Goal: Task Accomplishment & Management: Manage account settings

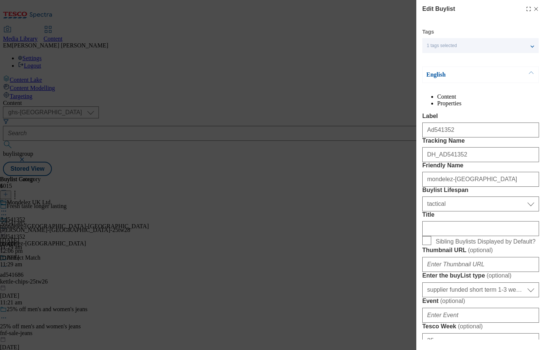
select select "ghs-uk"
select select "tactical"
select select "supplier funded short term 1-3 weeks"
select select "dunnhumby"
select select "Banner"
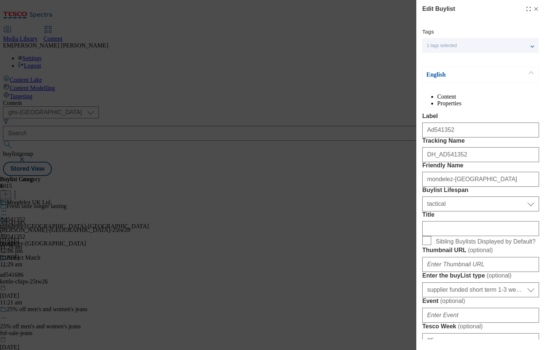
click at [533, 9] on icon "Modal" at bounding box center [536, 9] width 6 height 6
select select "tactical"
select select "supplier funded short term 1-3 weeks"
select select "dunnhumby"
select select "Banner"
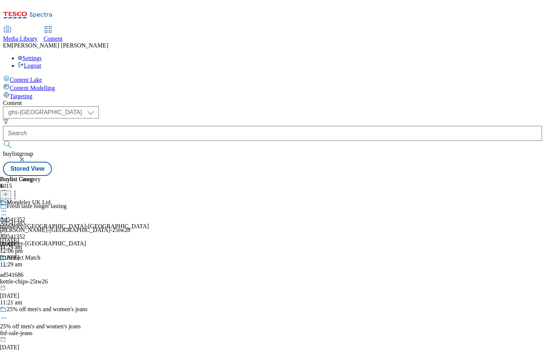
click at [531, 55] on div "Settings Logout" at bounding box center [272, 62] width 539 height 14
click at [41, 62] on link "Logout" at bounding box center [29, 65] width 23 height 6
